Goal: Task Accomplishment & Management: Use online tool/utility

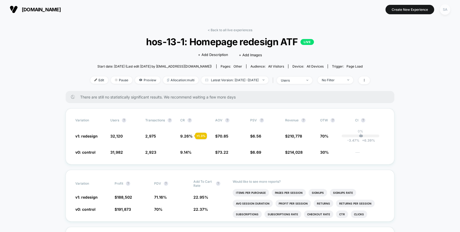
click at [443, 12] on div "SA" at bounding box center [445, 9] width 10 height 10
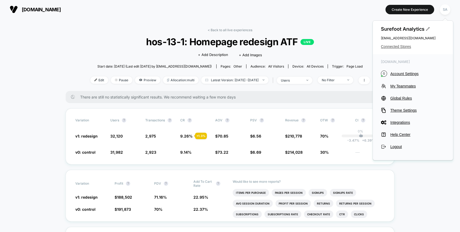
click at [400, 45] on span "Connected Stores" at bounding box center [413, 46] width 64 height 4
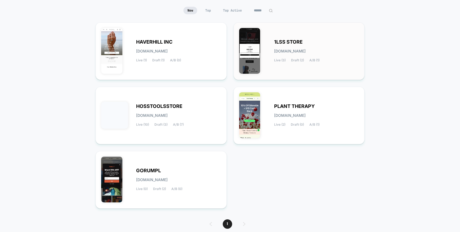
scroll to position [49, 0]
click at [326, 113] on div "PLANT THERAPY [DOMAIN_NAME] Live (2) Draft (0) A/B (1)" at bounding box center [316, 116] width 85 height 22
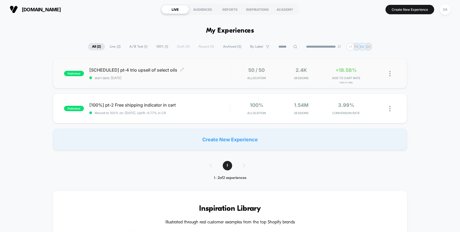
click at [116, 72] on div "[SCHEDULED] pt-4 trio upsell of select oils Click to edit experience details Cl…" at bounding box center [159, 73] width 141 height 13
